Goal: Task Accomplishment & Management: Use online tool/utility

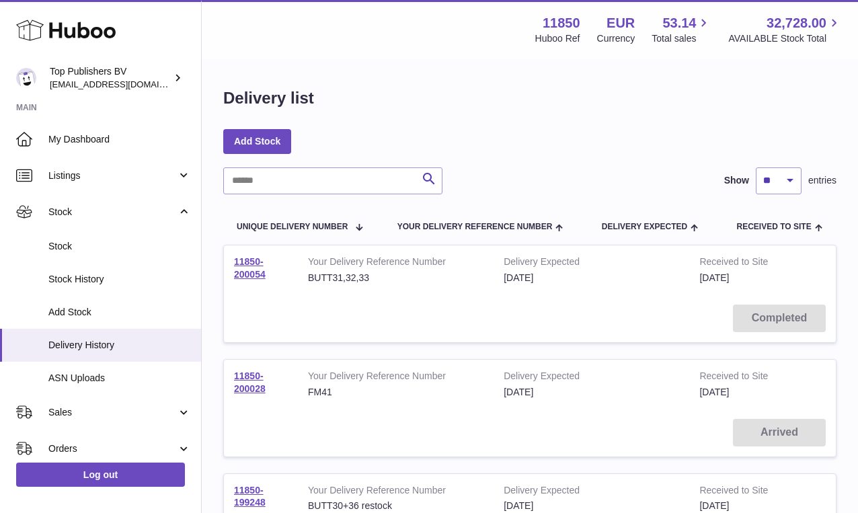
scroll to position [54, 0]
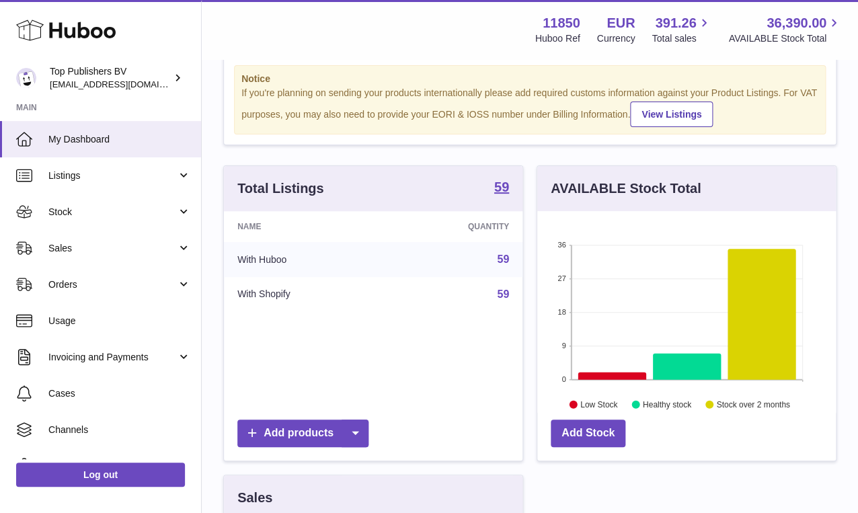
scroll to position [36, 0]
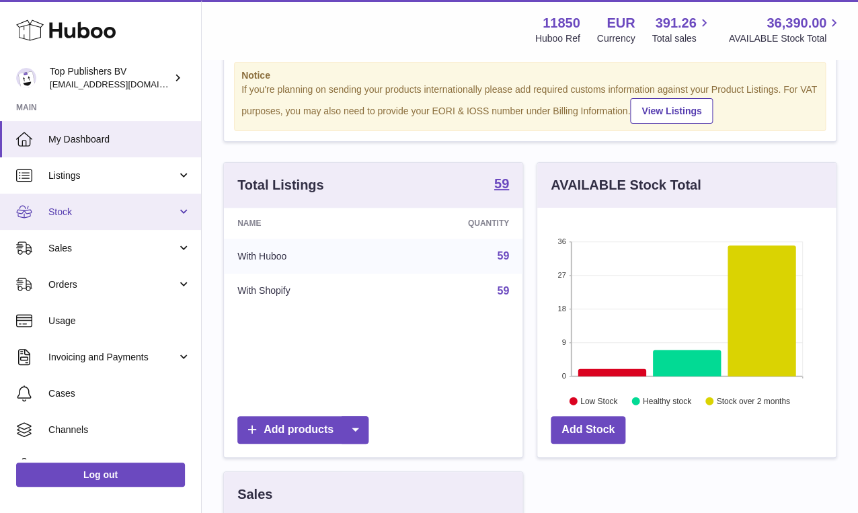
click at [165, 208] on span "Stock" at bounding box center [112, 212] width 128 height 13
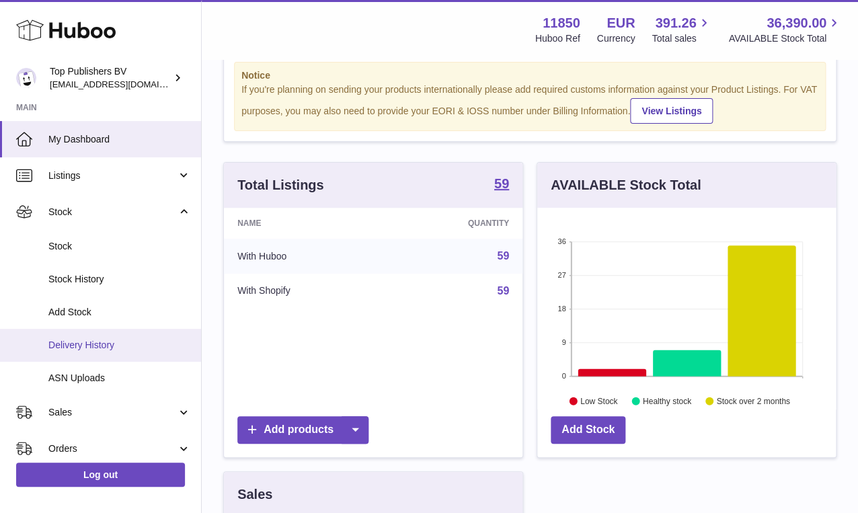
click at [117, 349] on span "Delivery History" at bounding box center [119, 345] width 142 height 13
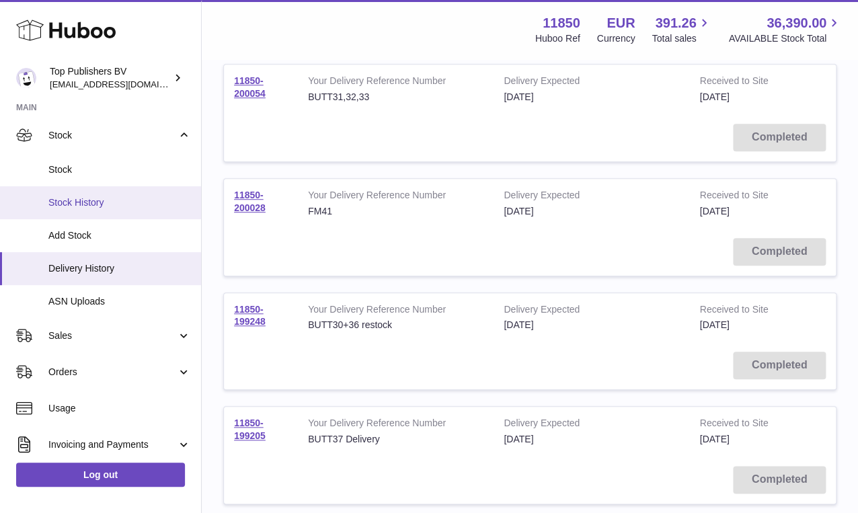
scroll to position [83, 0]
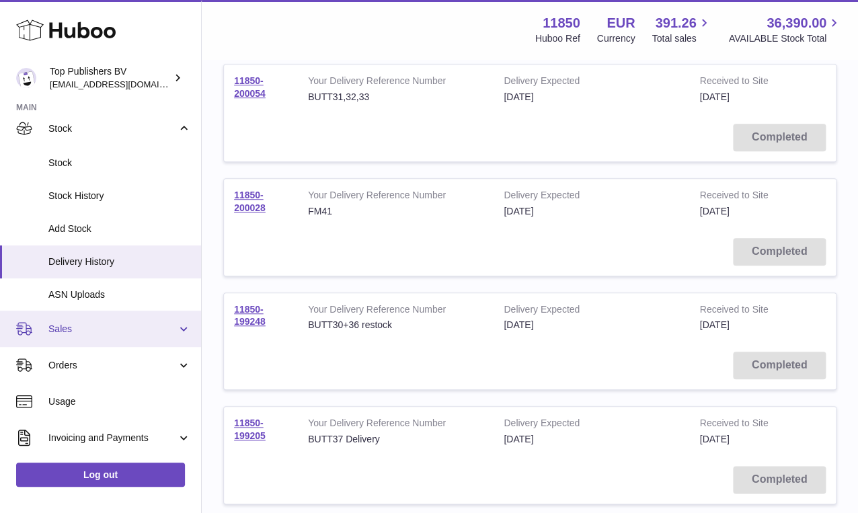
click at [134, 321] on link "Sales" at bounding box center [100, 329] width 201 height 36
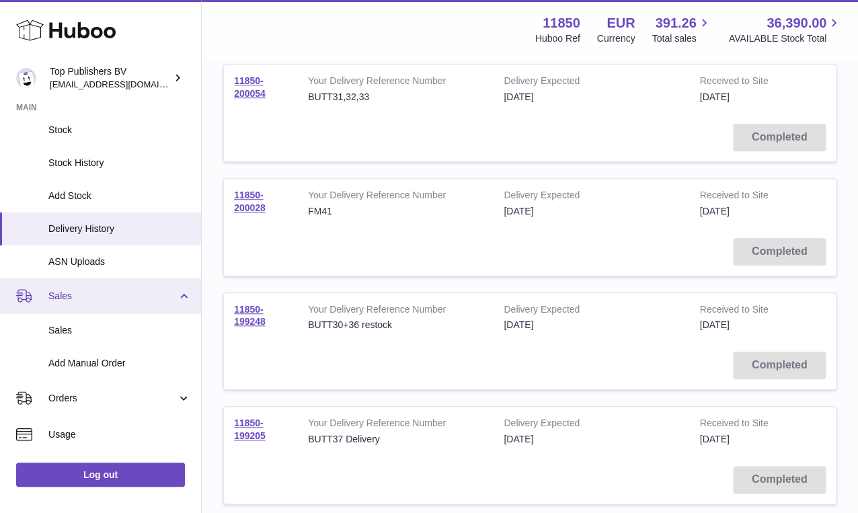
scroll to position [122, 0]
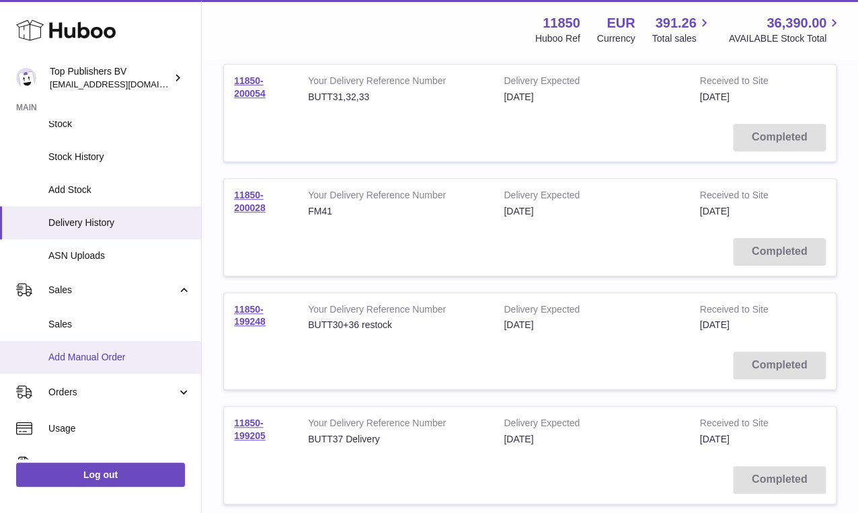
click at [126, 350] on link "Add Manual Order" at bounding box center [100, 357] width 201 height 33
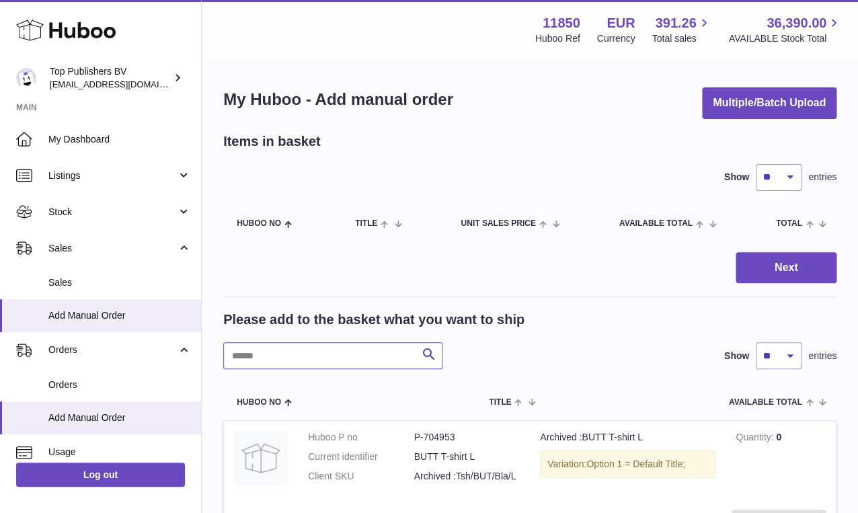
click at [269, 348] on input "text" at bounding box center [332, 355] width 219 height 27
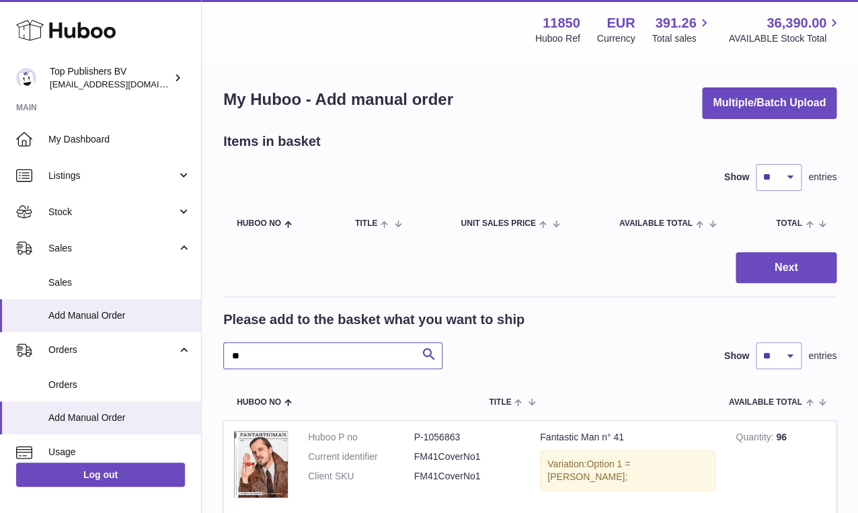
type input "**"
